Goal: Task Accomplishment & Management: Use online tool/utility

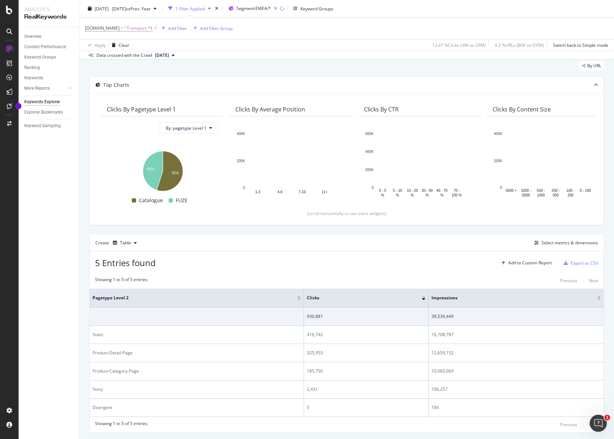
scroll to position [41, 0]
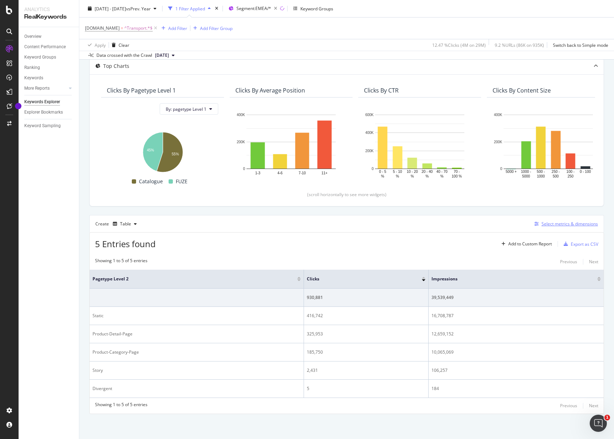
click at [545, 223] on div "Select metrics & dimensions" at bounding box center [569, 224] width 56 height 6
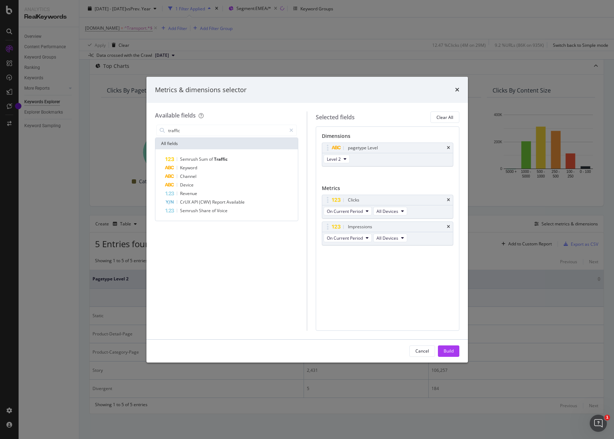
drag, startPoint x: 182, startPoint y: 127, endPoint x: 148, endPoint y: 128, distance: 34.7
click at [147, 125] on div "Available fields traffic All fields Semrush Sum of Traffic Keyword Channel Devi…" at bounding box center [306, 221] width 321 height 236
type input "traffic"
drag, startPoint x: 457, startPoint y: 88, endPoint x: 463, endPoint y: 100, distance: 13.7
click at [457, 88] on icon "times" at bounding box center [457, 90] width 4 height 6
